Goal: Find specific page/section: Find specific page/section

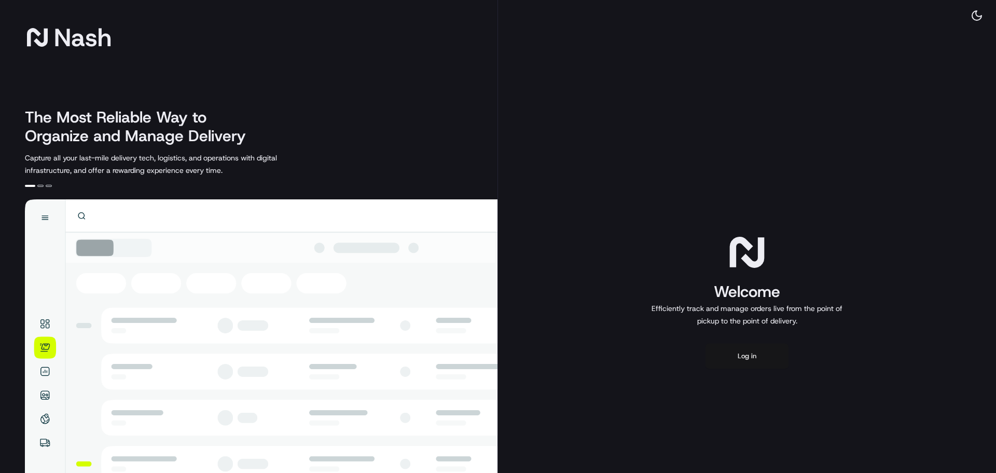
click at [767, 355] on button "Log in" at bounding box center [747, 355] width 83 height 25
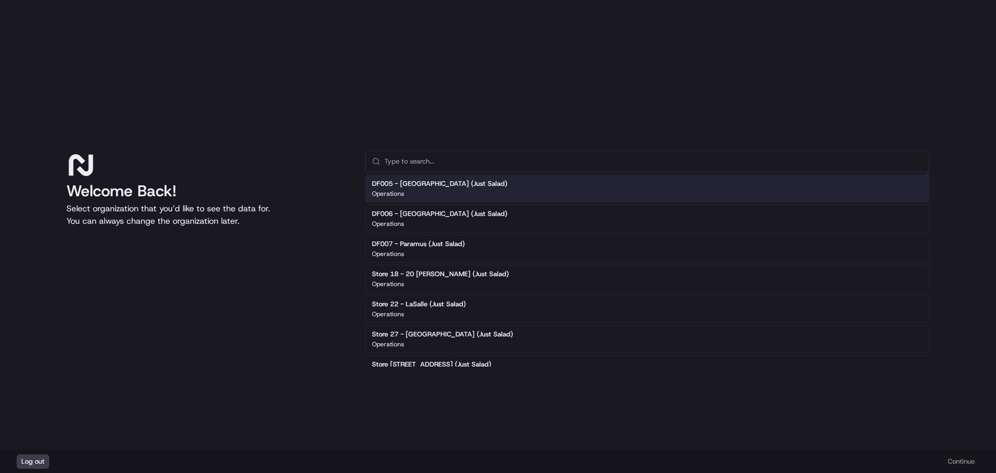
click at [421, 165] on input "text" at bounding box center [653, 161] width 539 height 21
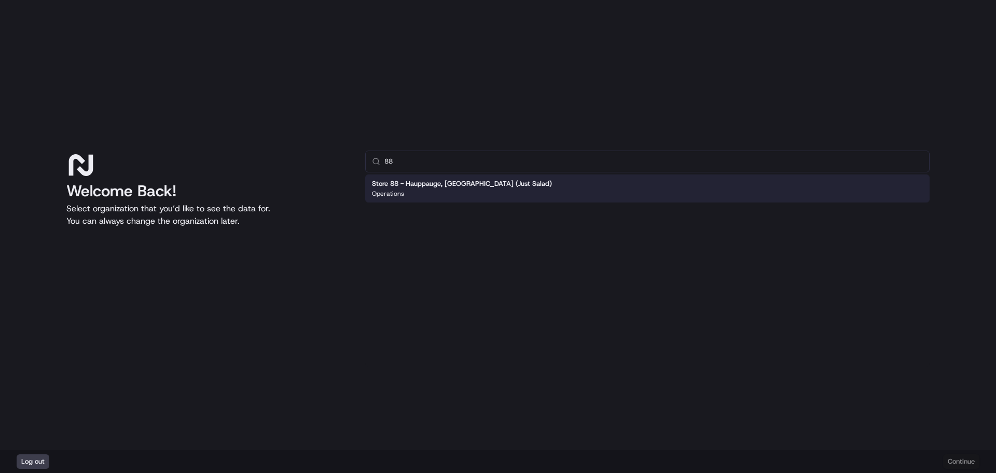
type input "88"
click at [431, 184] on h2 "Store 88 - Hauppauge, [GEOGRAPHIC_DATA] (Just Salad)" at bounding box center [462, 183] width 180 height 9
click at [962, 462] on button "Continue" at bounding box center [961, 461] width 36 height 15
